Goal: Information Seeking & Learning: Learn about a topic

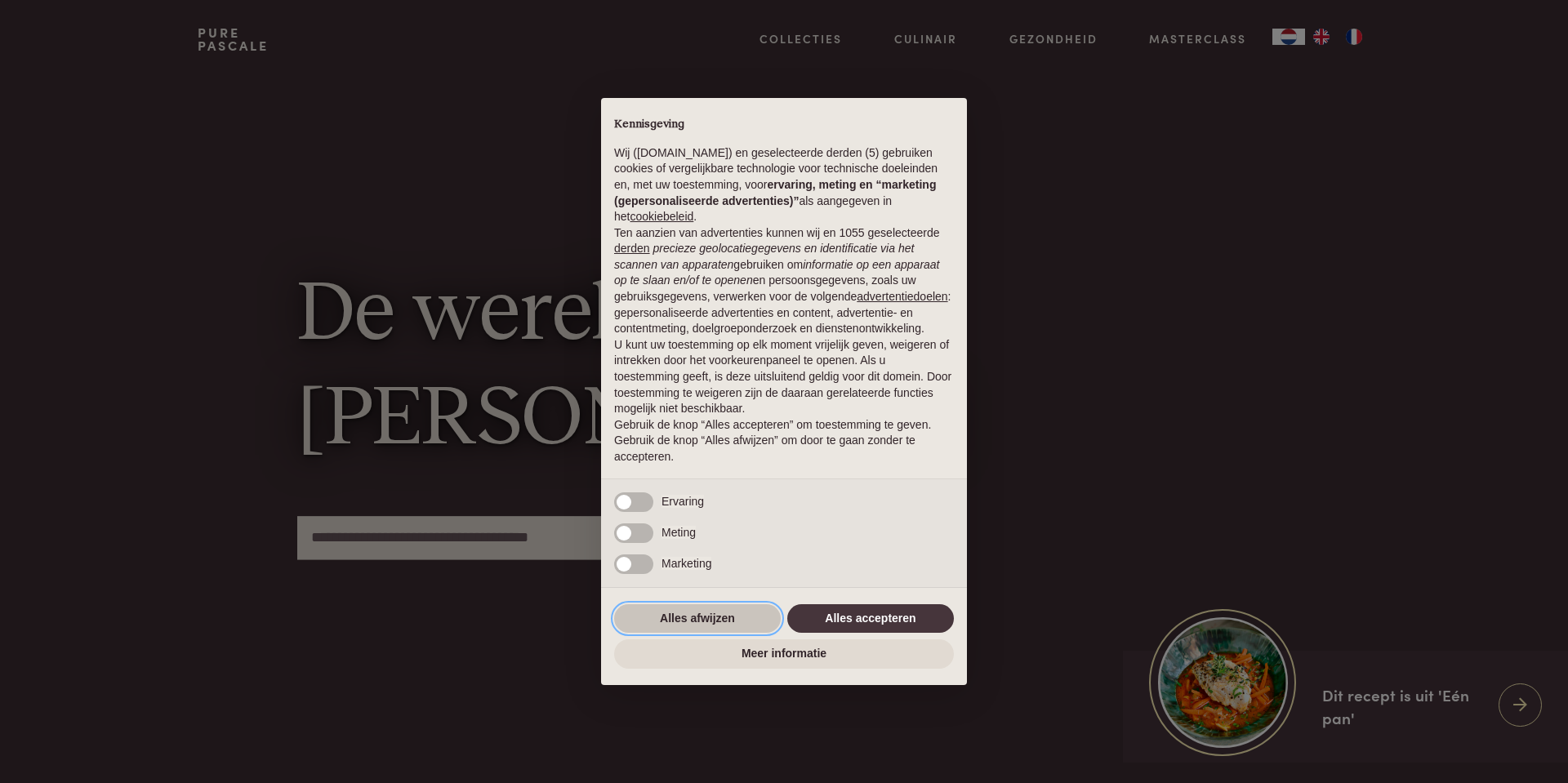
click at [693, 613] on button "Alles afwijzen" at bounding box center [697, 618] width 166 height 30
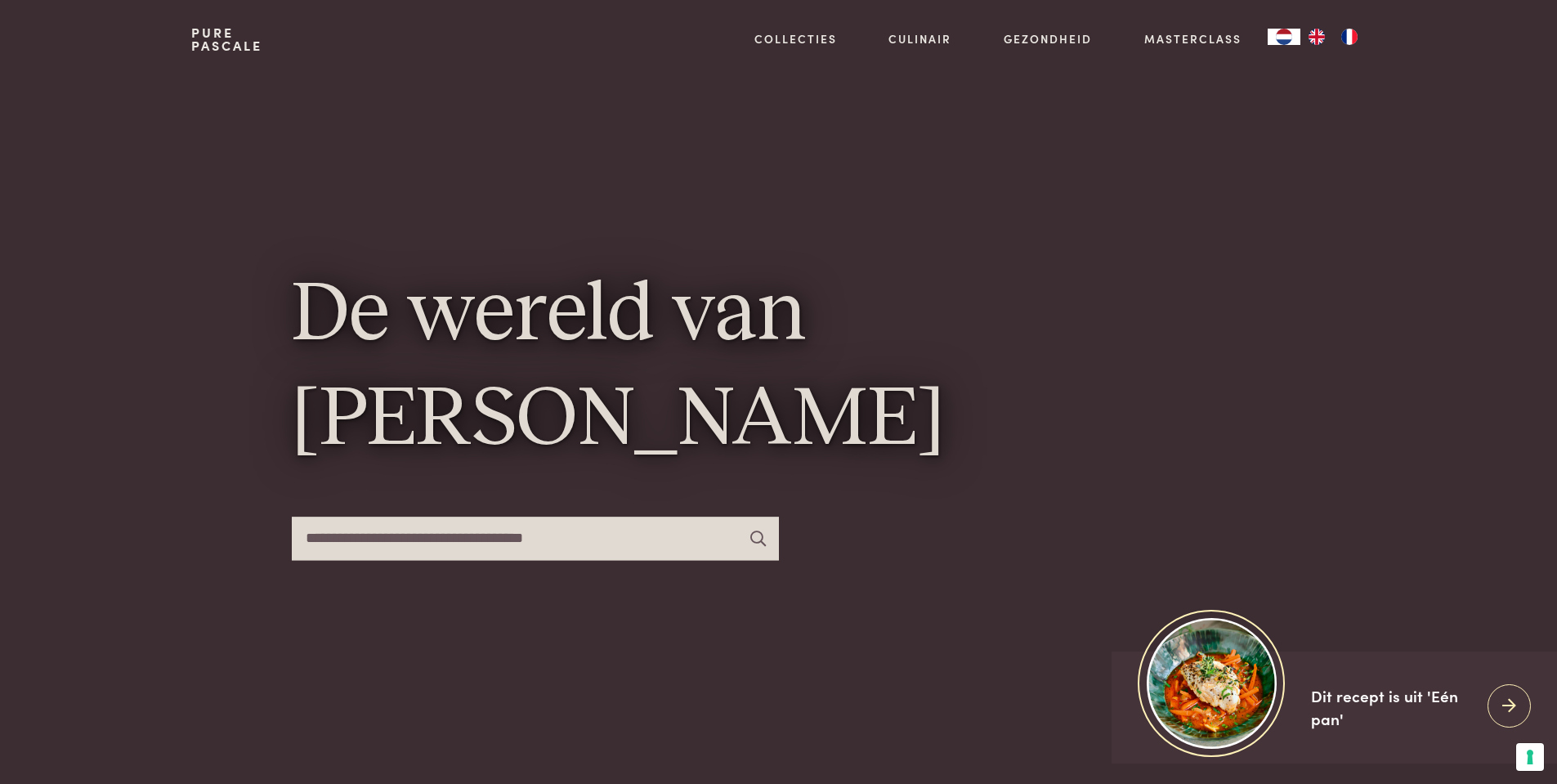
click at [1352, 39] on img "FR" at bounding box center [1349, 36] width 19 height 16
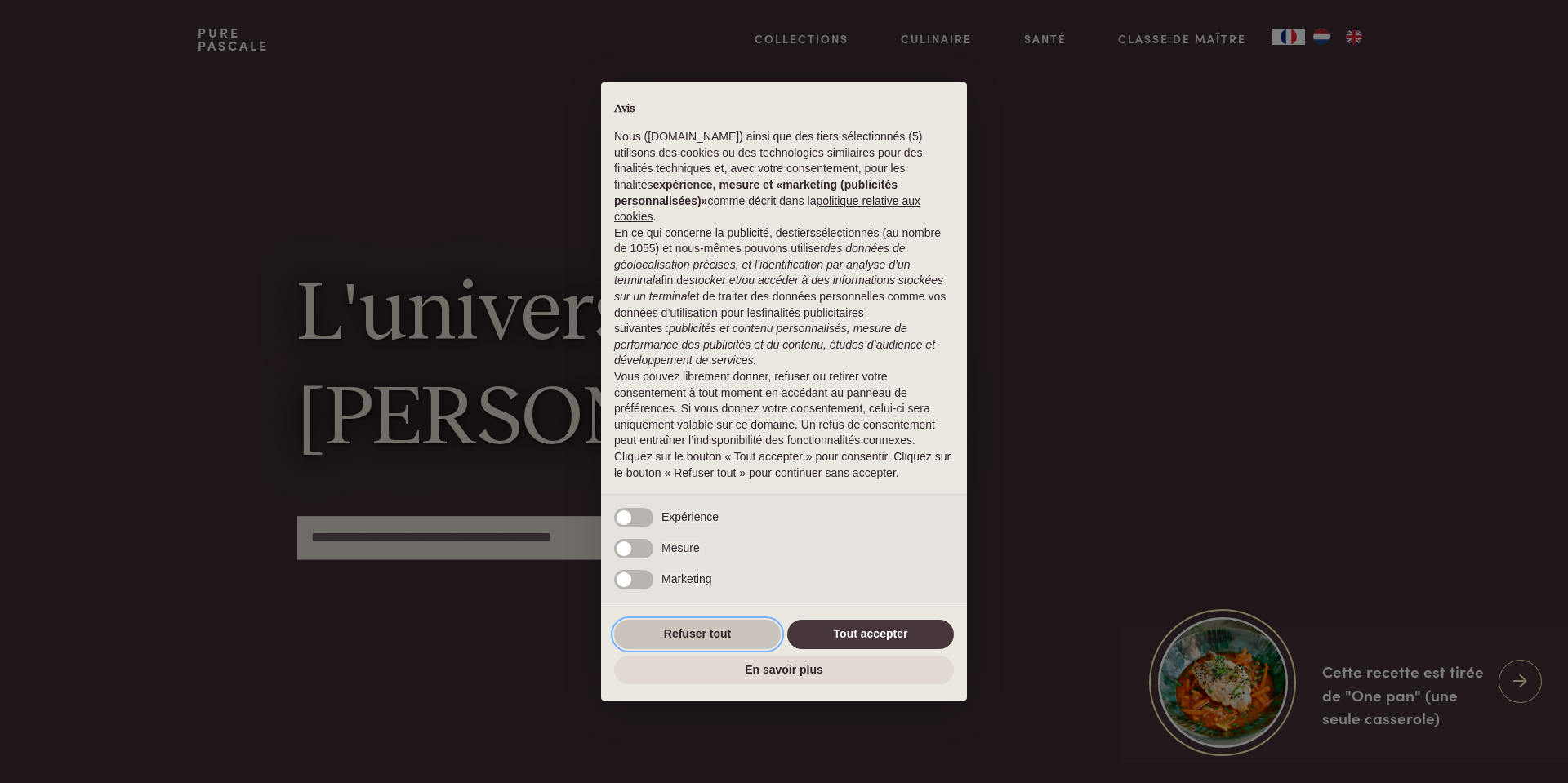
click at [714, 634] on button "Refuser tout" at bounding box center [697, 634] width 166 height 30
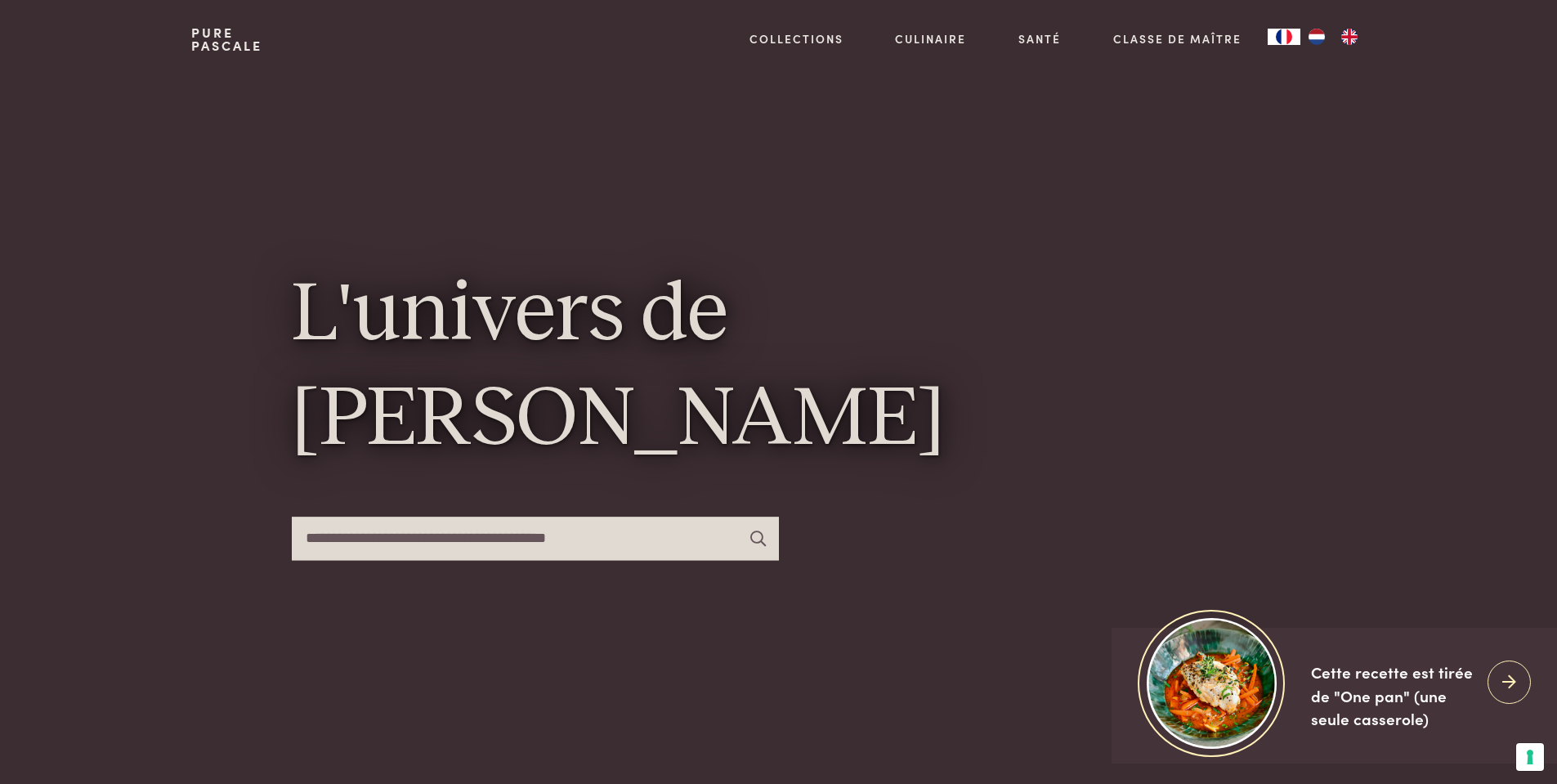
click at [513, 552] on input "text" at bounding box center [535, 538] width 487 height 43
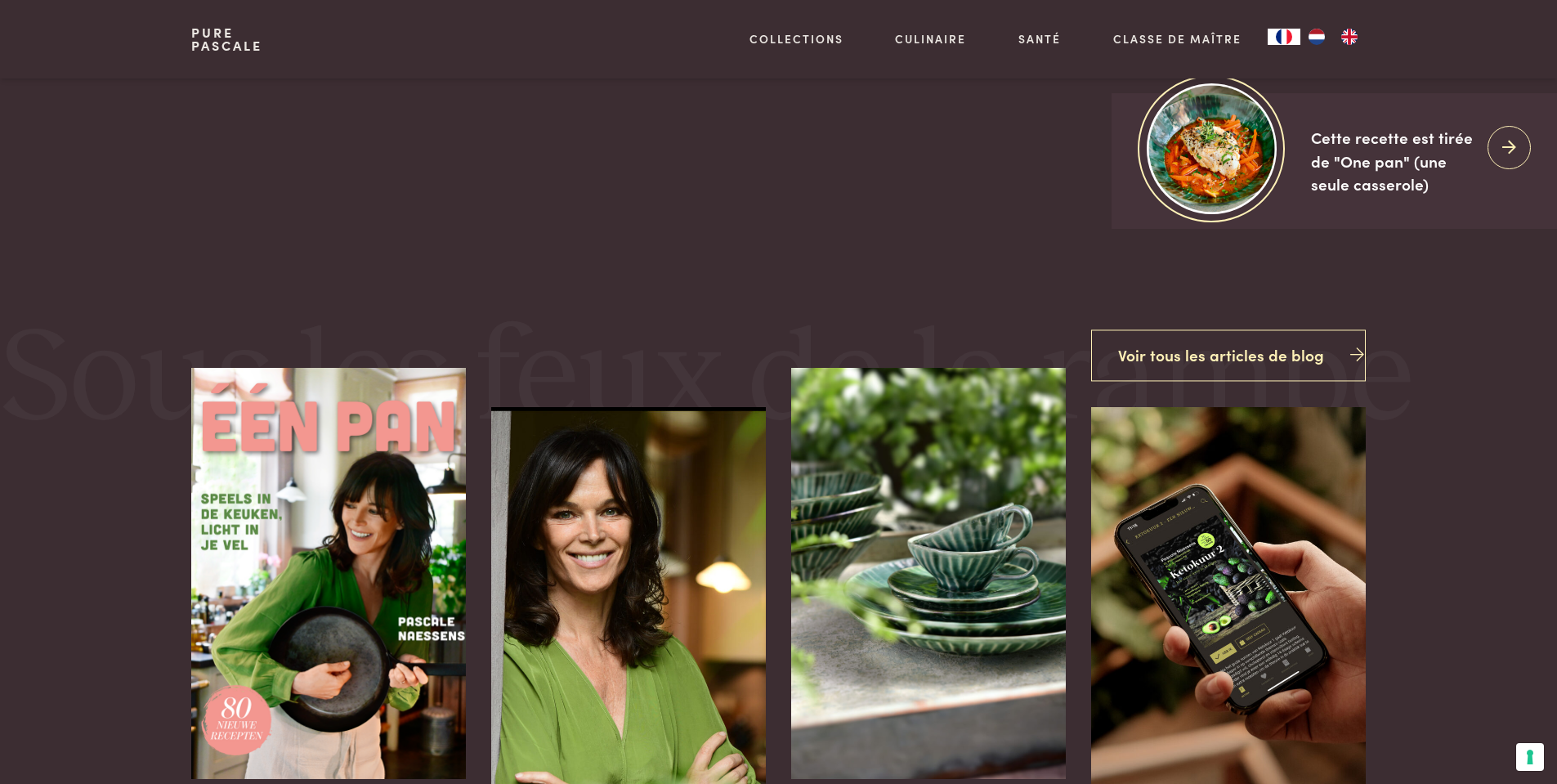
scroll to position [425, 0]
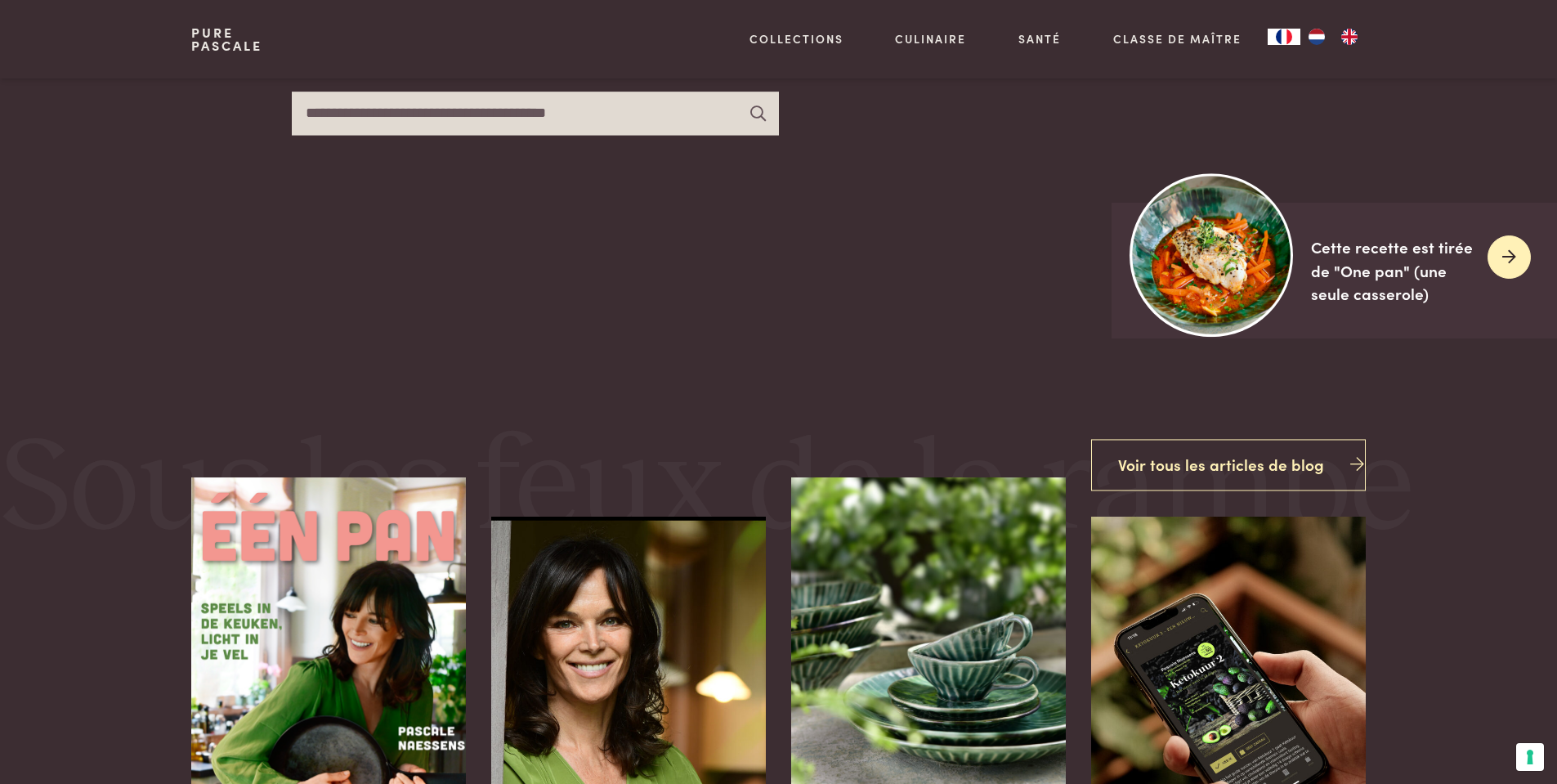
click at [1387, 297] on div "Cette recette est tirée de "One pan" (une seule casserole)" at bounding box center [1392, 270] width 163 height 70
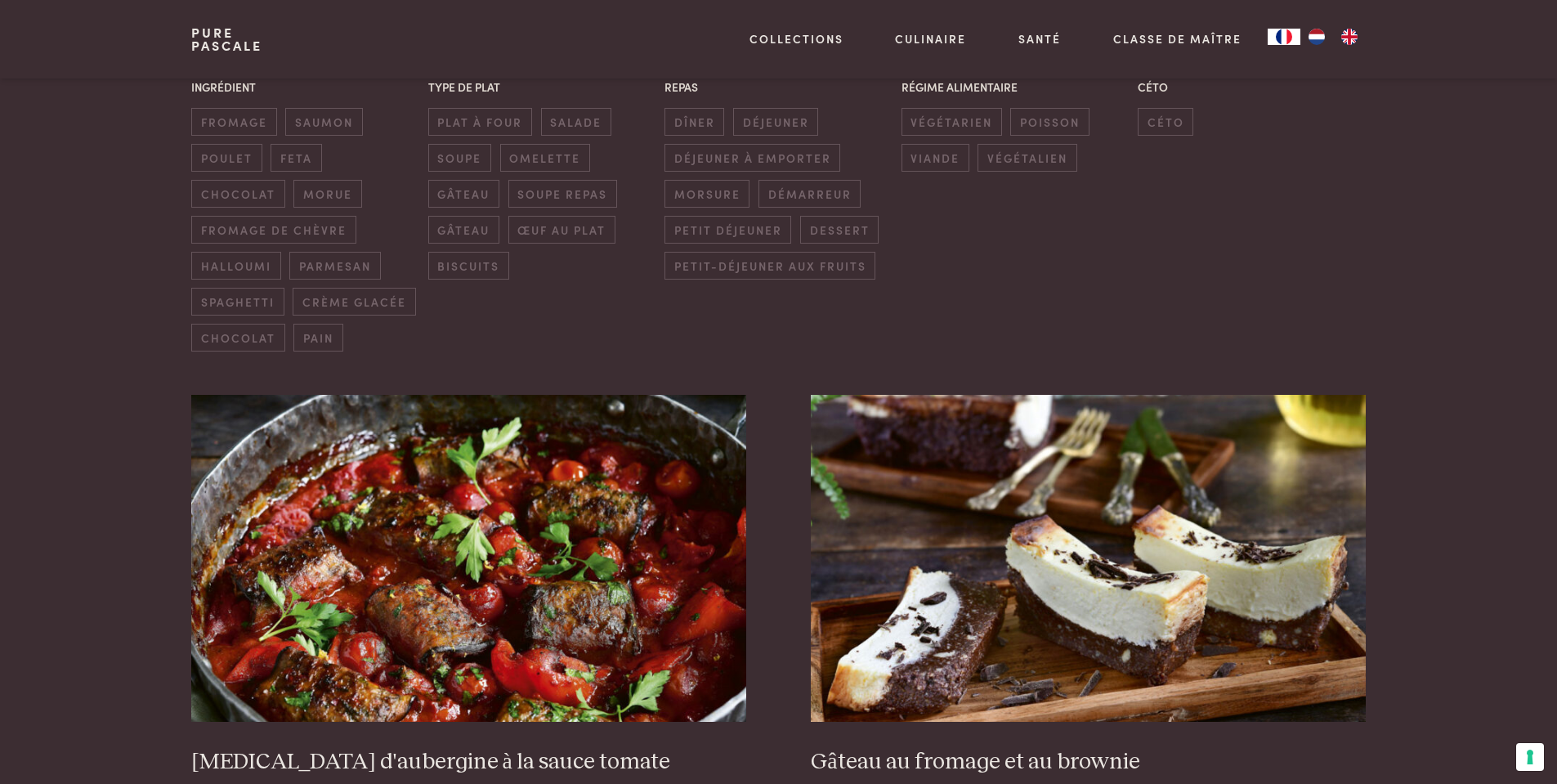
scroll to position [354, 0]
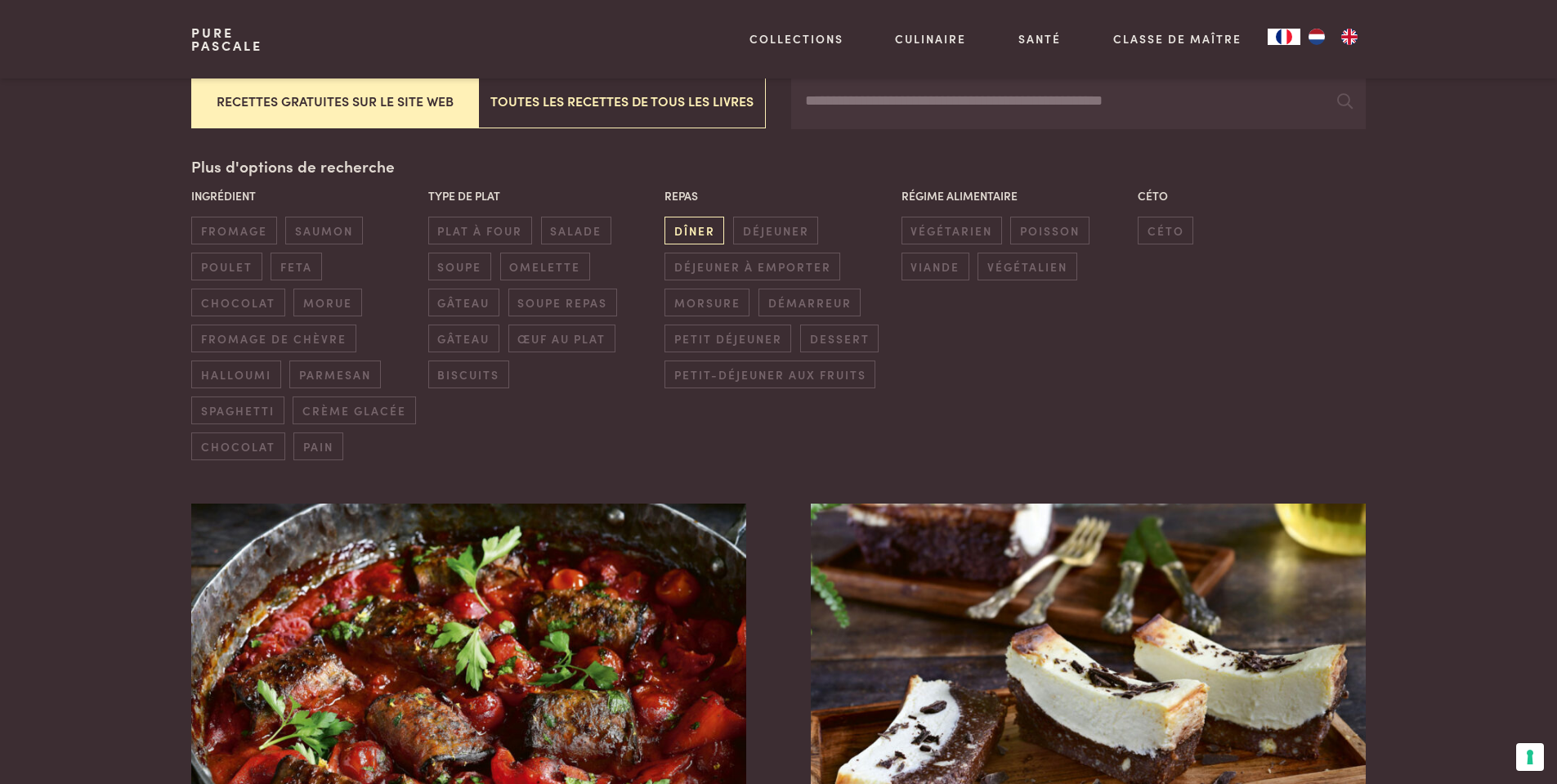
click at [717, 228] on span "dîner" at bounding box center [694, 230] width 60 height 27
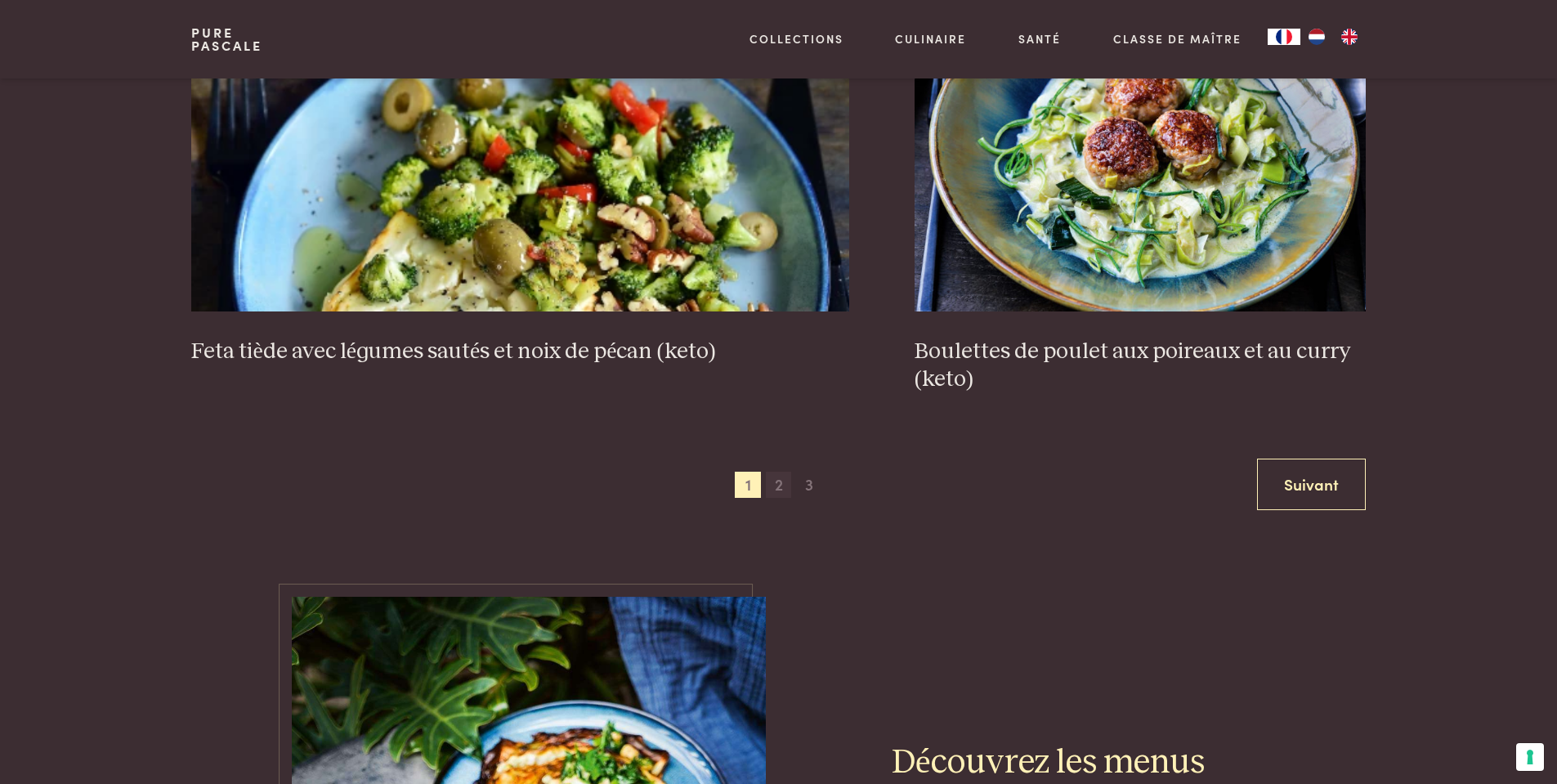
scroll to position [3165, 0]
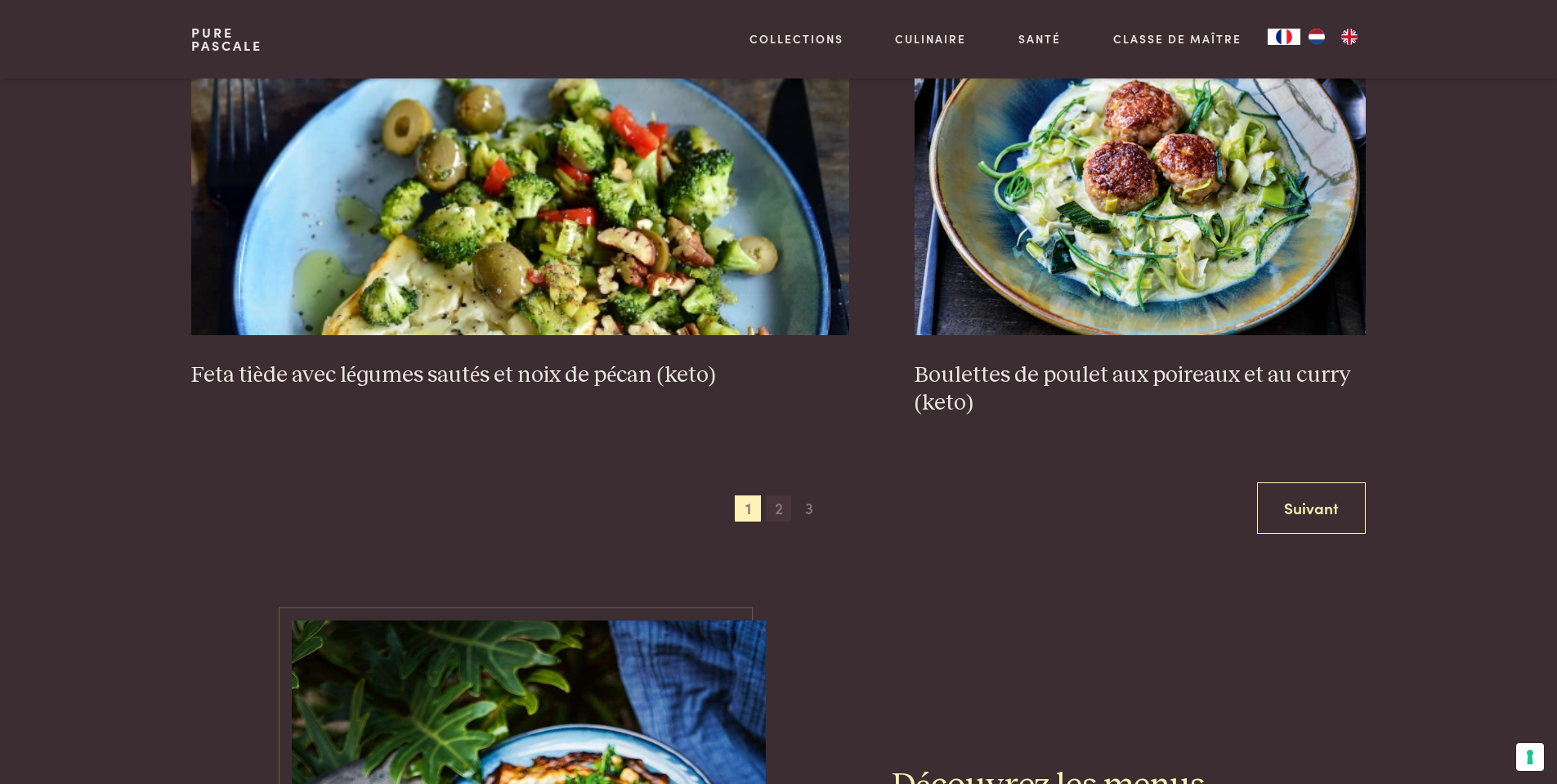
click at [772, 509] on span "2" at bounding box center [779, 508] width 26 height 26
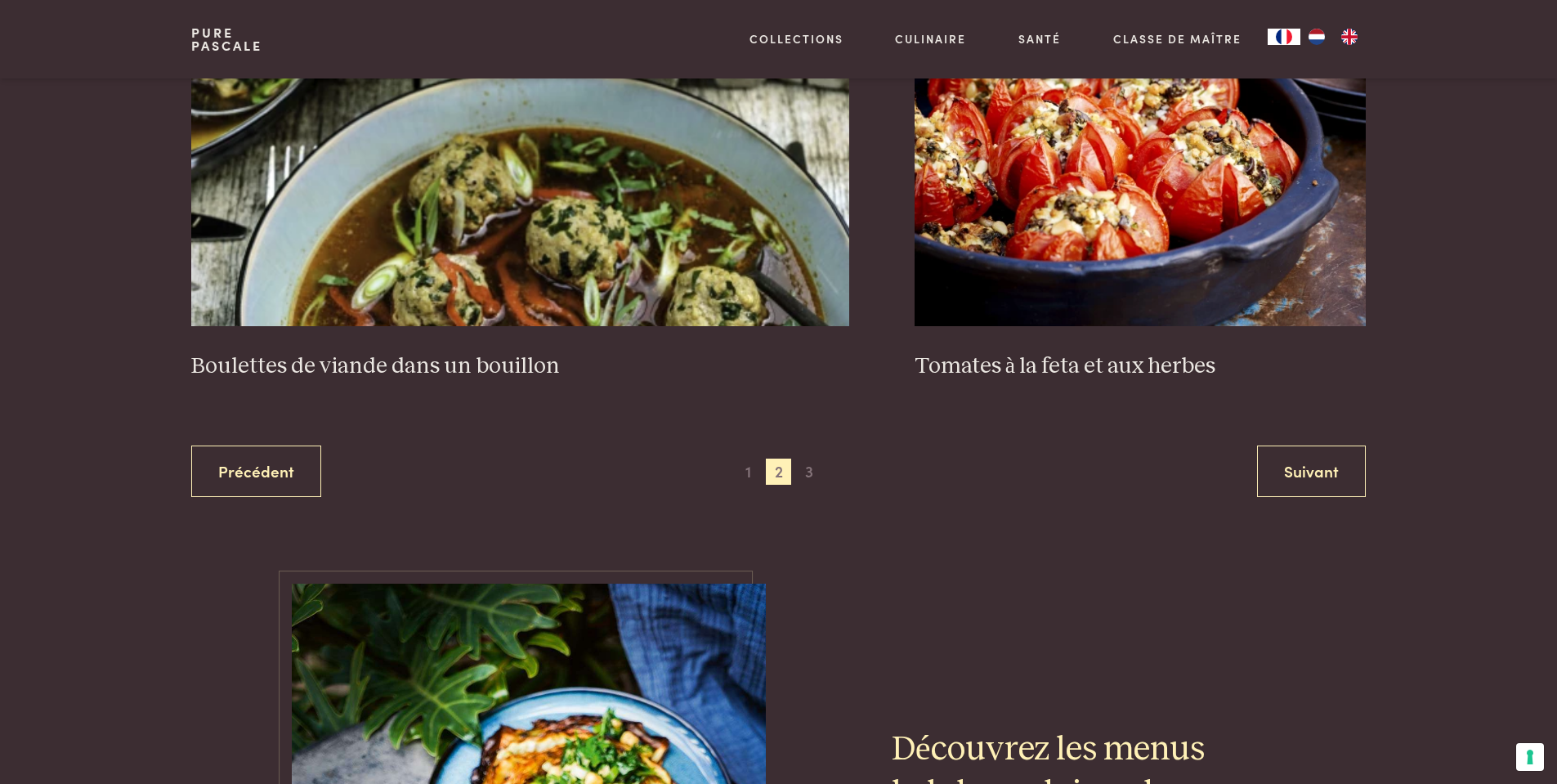
scroll to position [3185, 0]
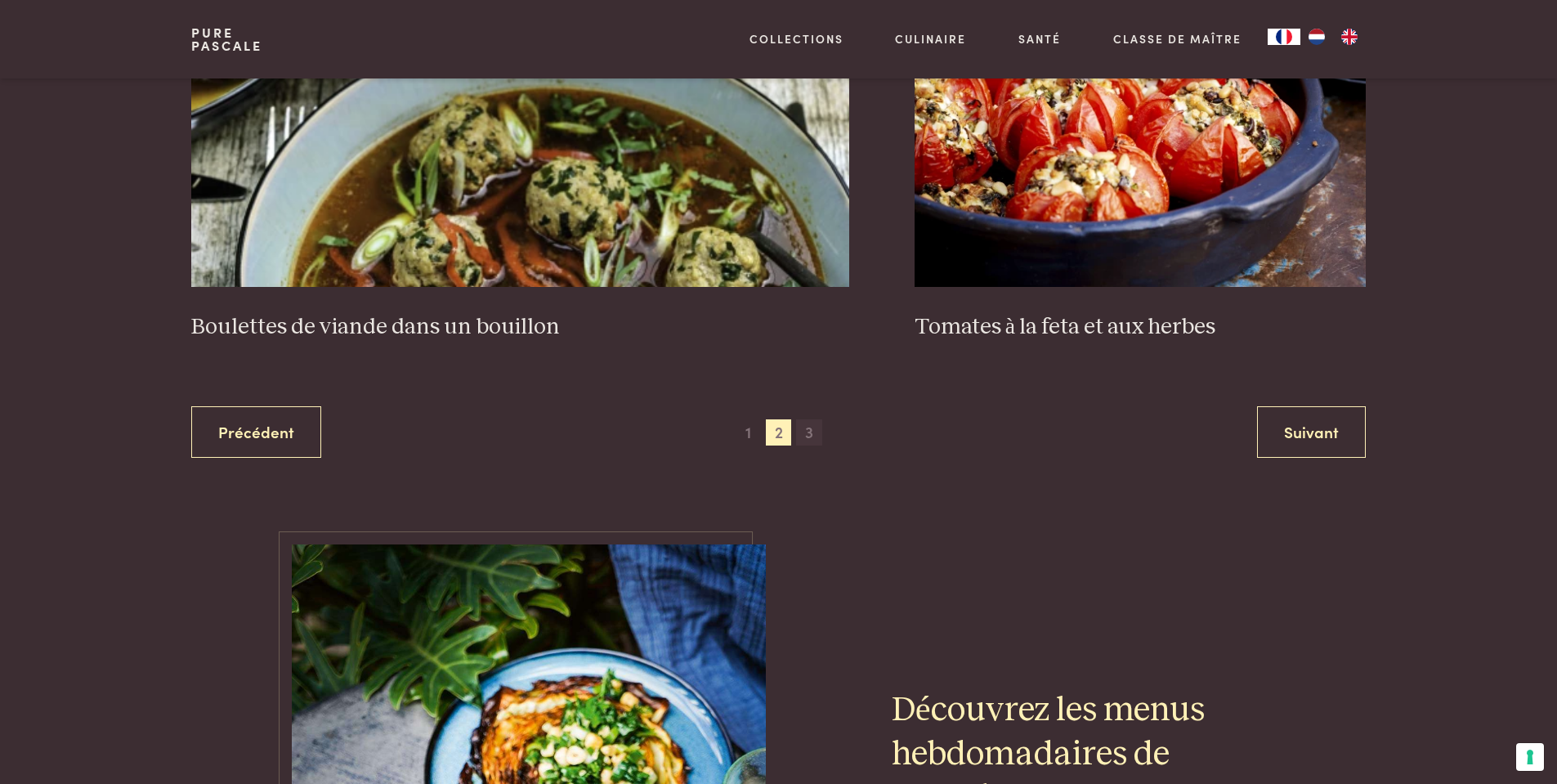
click at [819, 428] on span "3" at bounding box center [809, 432] width 26 height 26
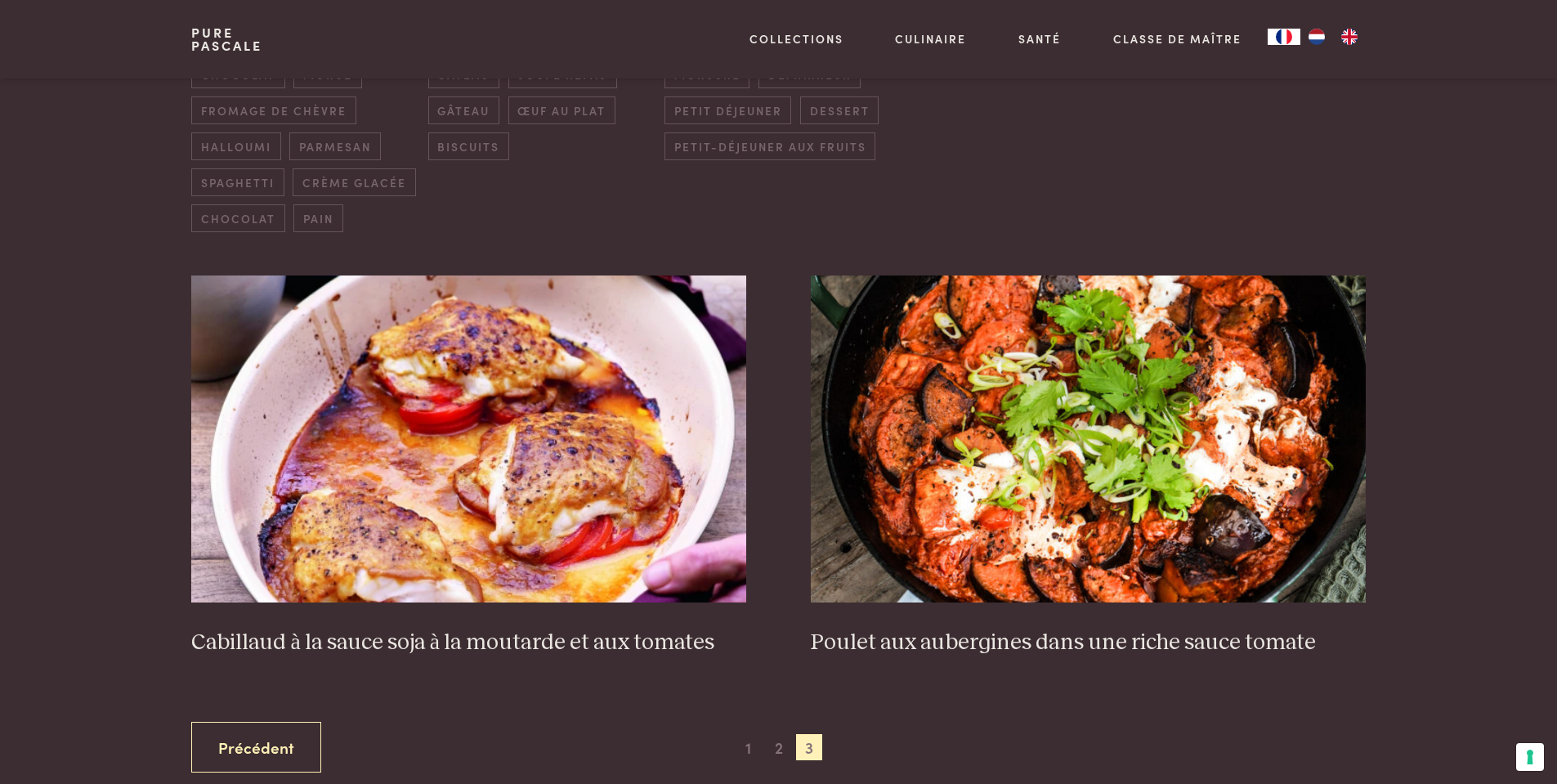
scroll to position [732, 0]
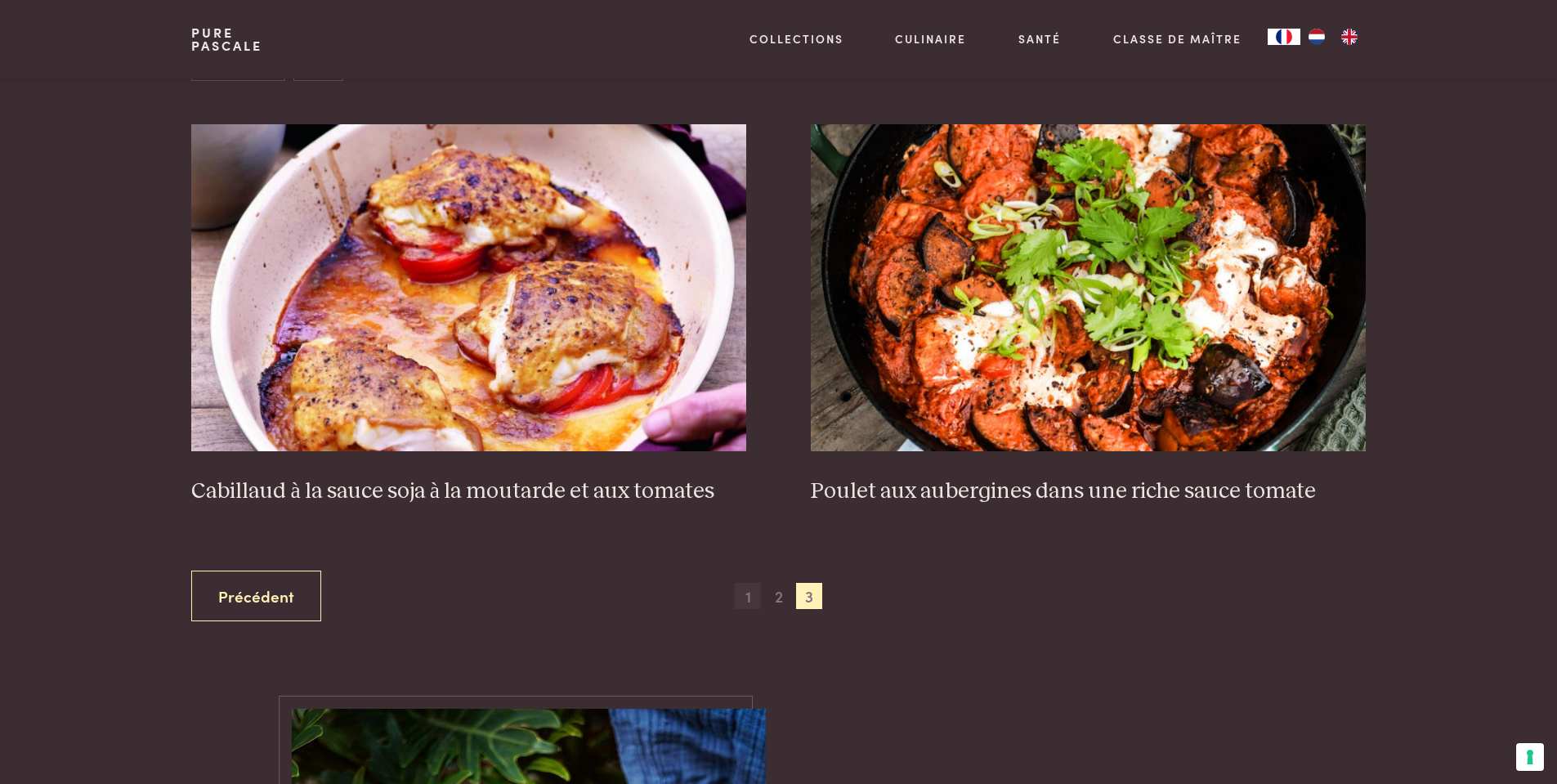
click at [747, 594] on span "1" at bounding box center [748, 595] width 26 height 26
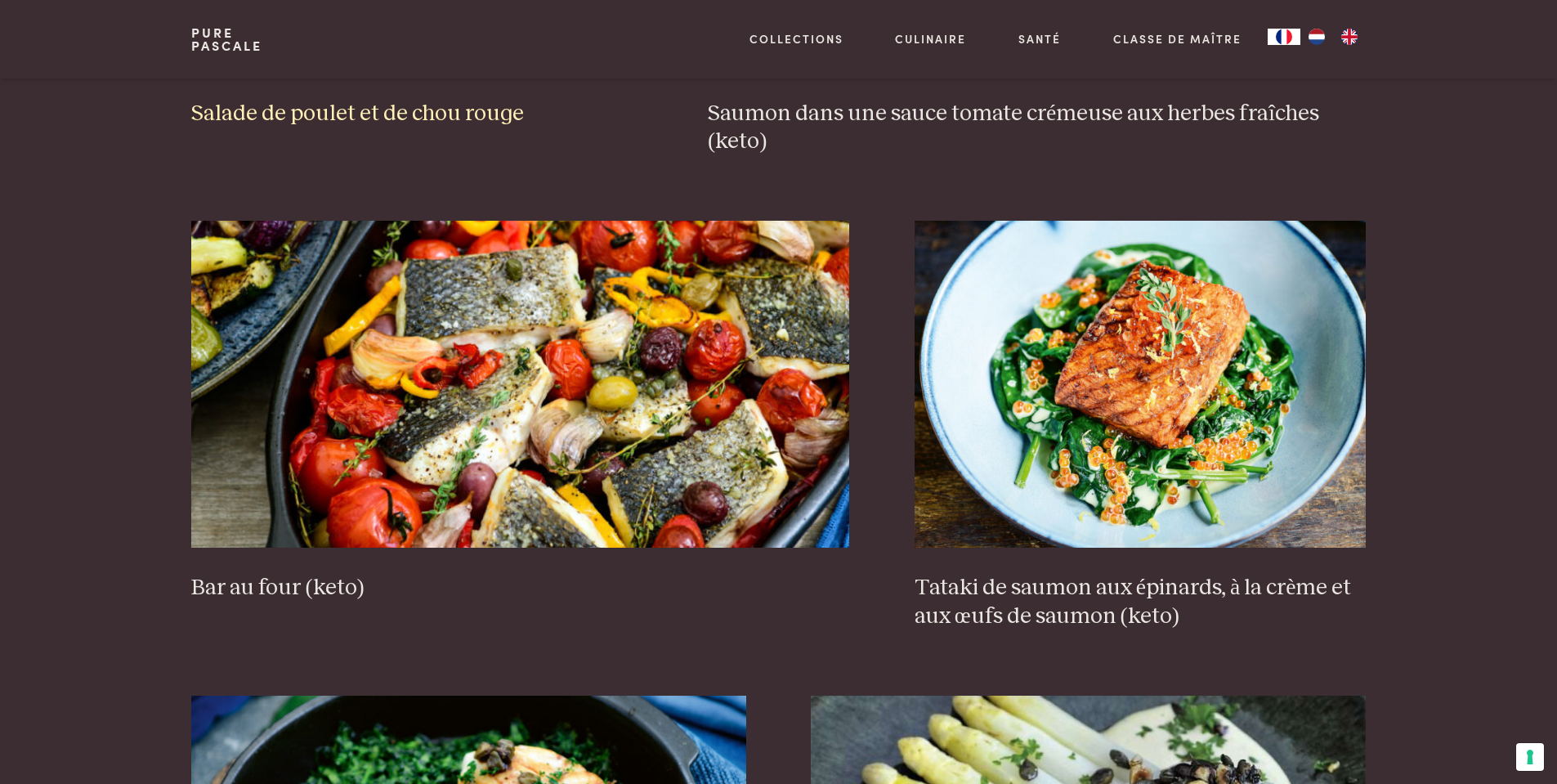
scroll to position [1563, 0]
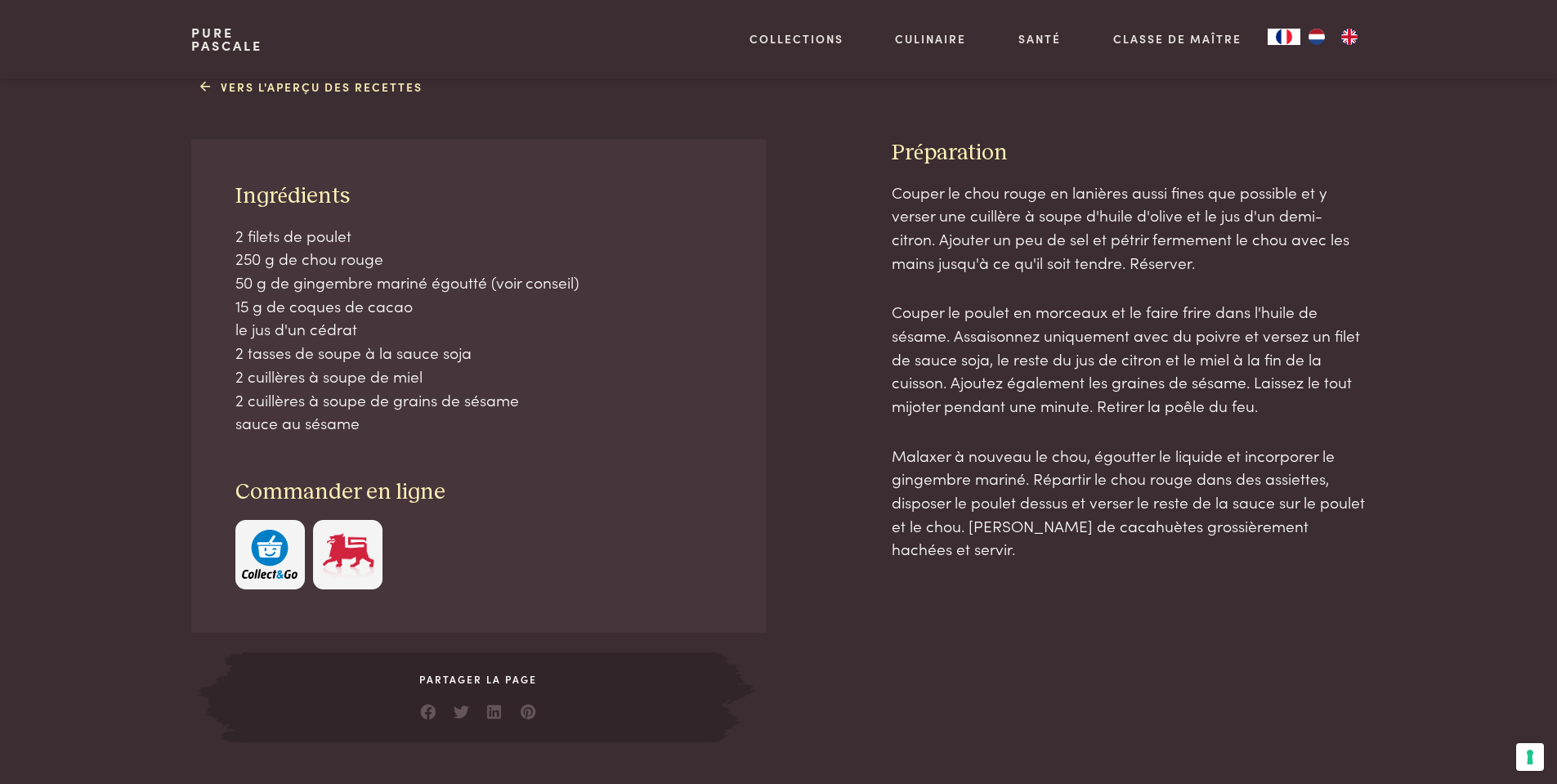
scroll to position [648, 0]
